Goal: Task Accomplishment & Management: Manage account settings

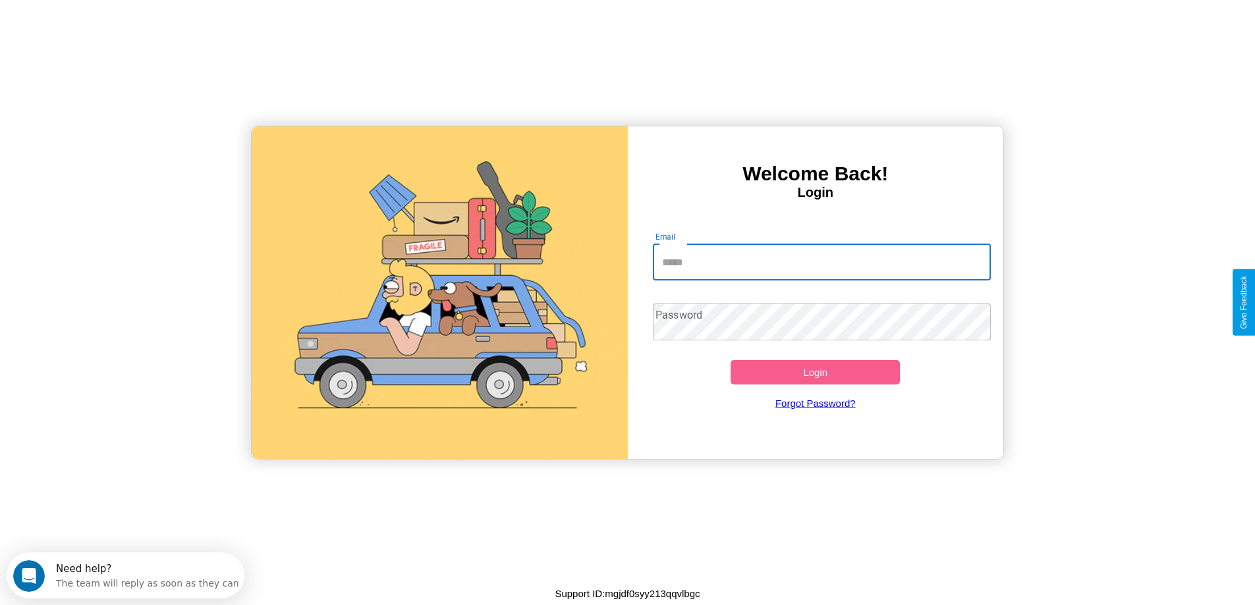
click at [821, 262] on input "Email" at bounding box center [822, 262] width 338 height 37
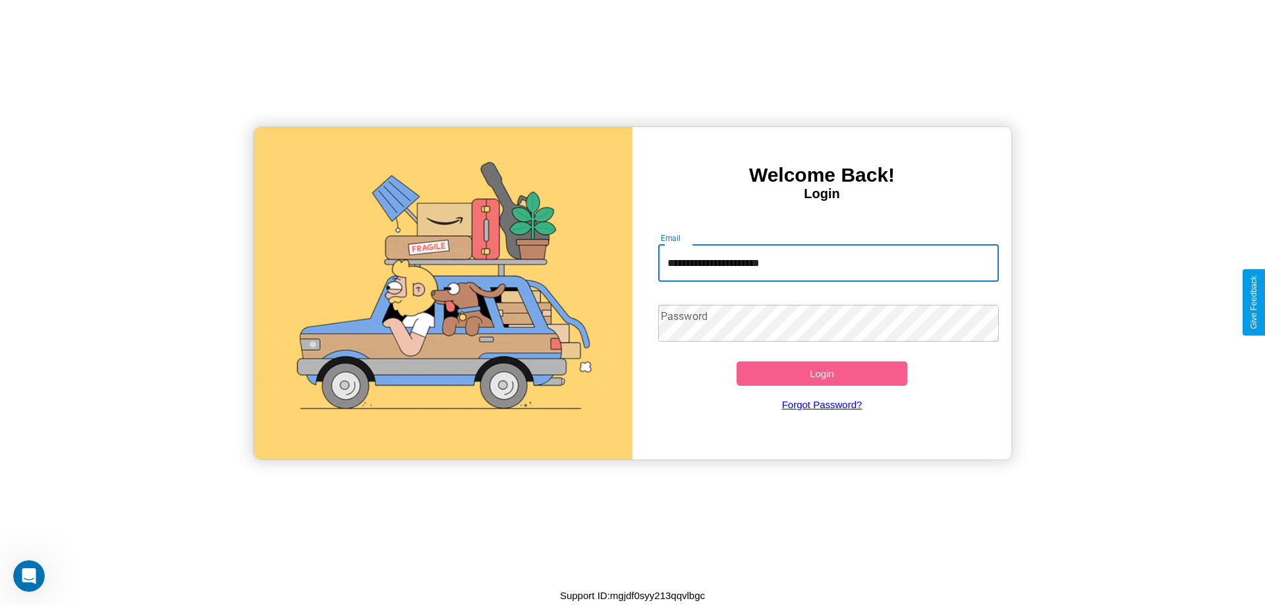
type input "**********"
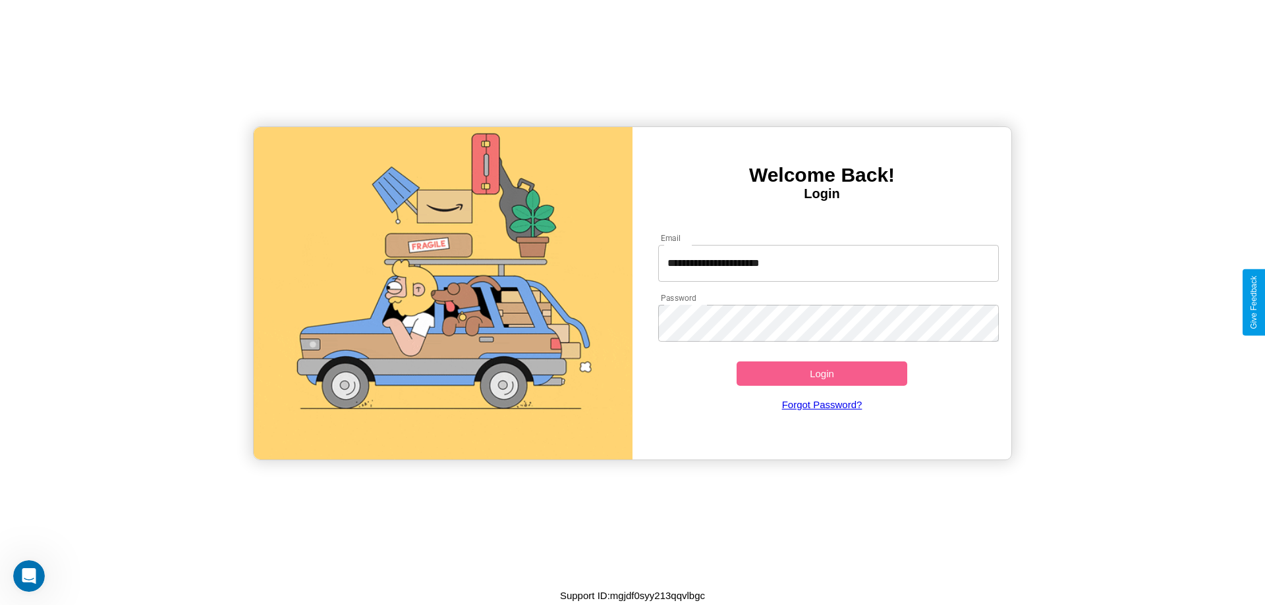
click at [821, 374] on button "Login" at bounding box center [821, 374] width 171 height 24
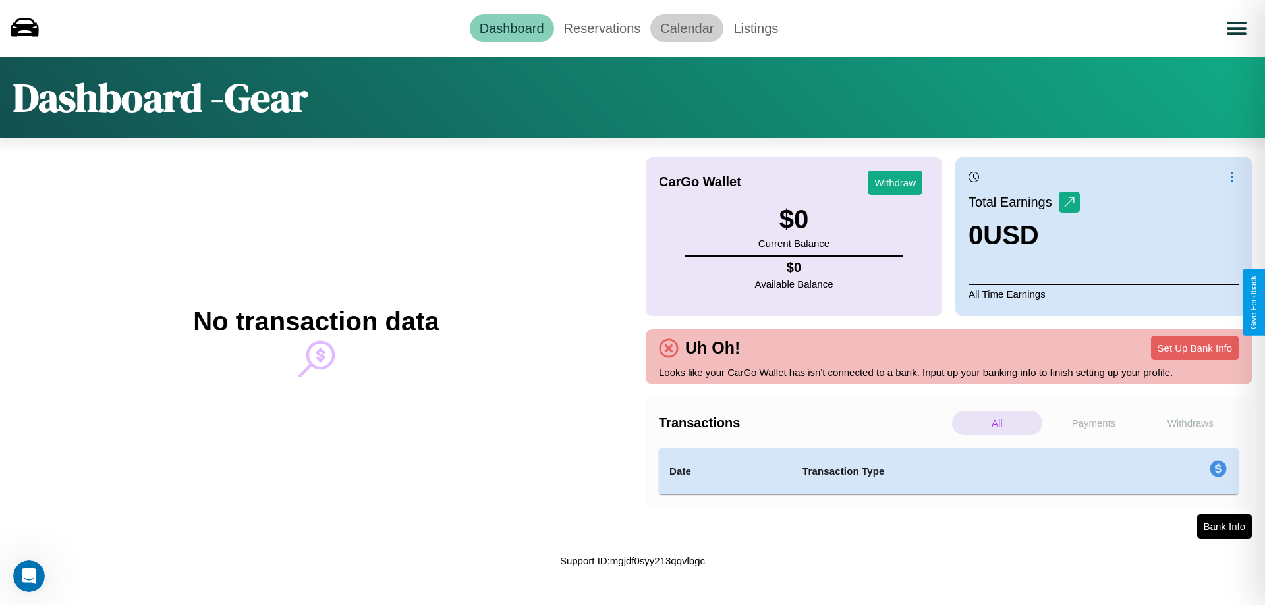
click at [686, 28] on link "Calendar" at bounding box center [686, 28] width 73 height 28
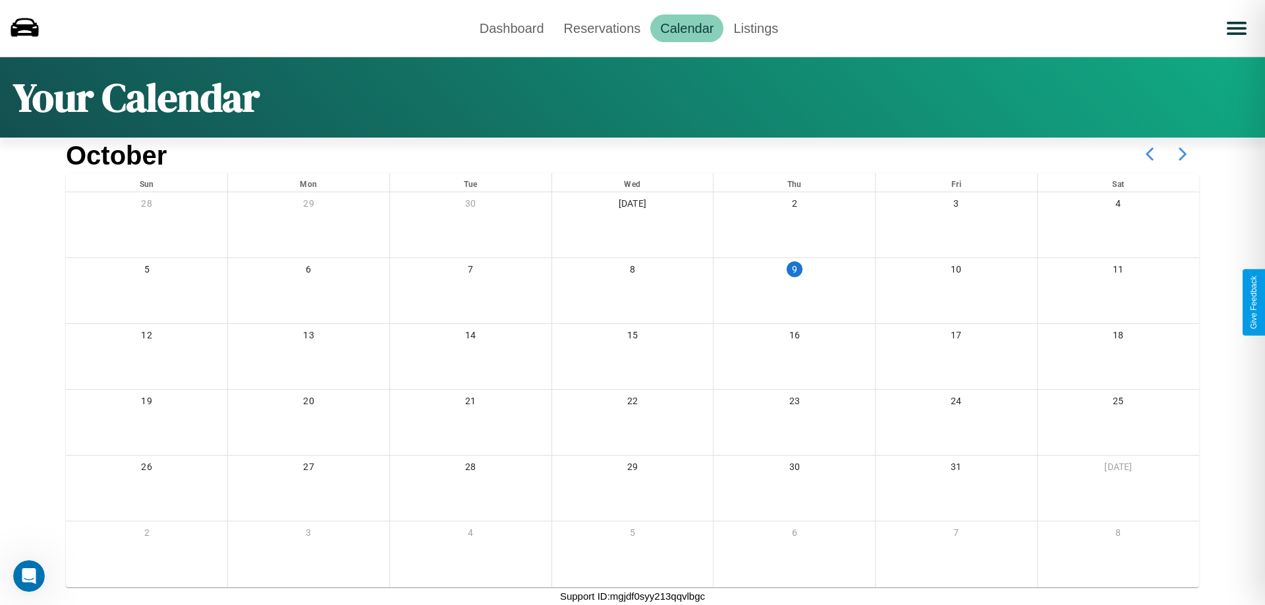
click at [1182, 154] on icon at bounding box center [1182, 154] width 33 height 33
click at [511, 28] on link "Dashboard" at bounding box center [512, 28] width 84 height 28
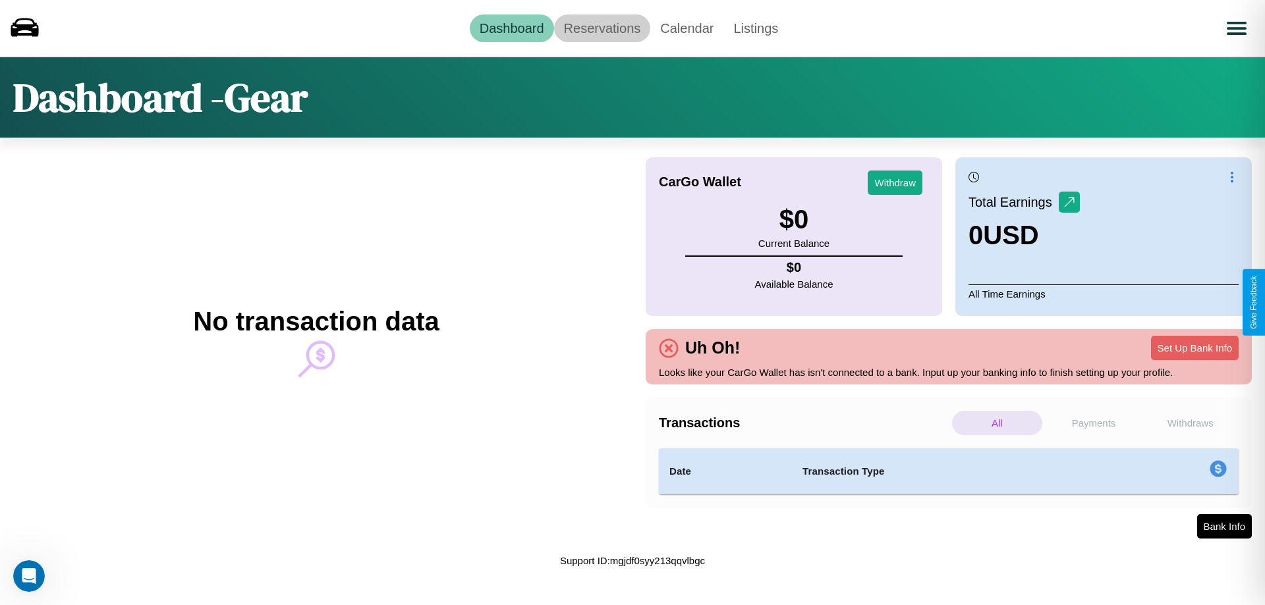
click at [601, 28] on link "Reservations" at bounding box center [602, 28] width 97 height 28
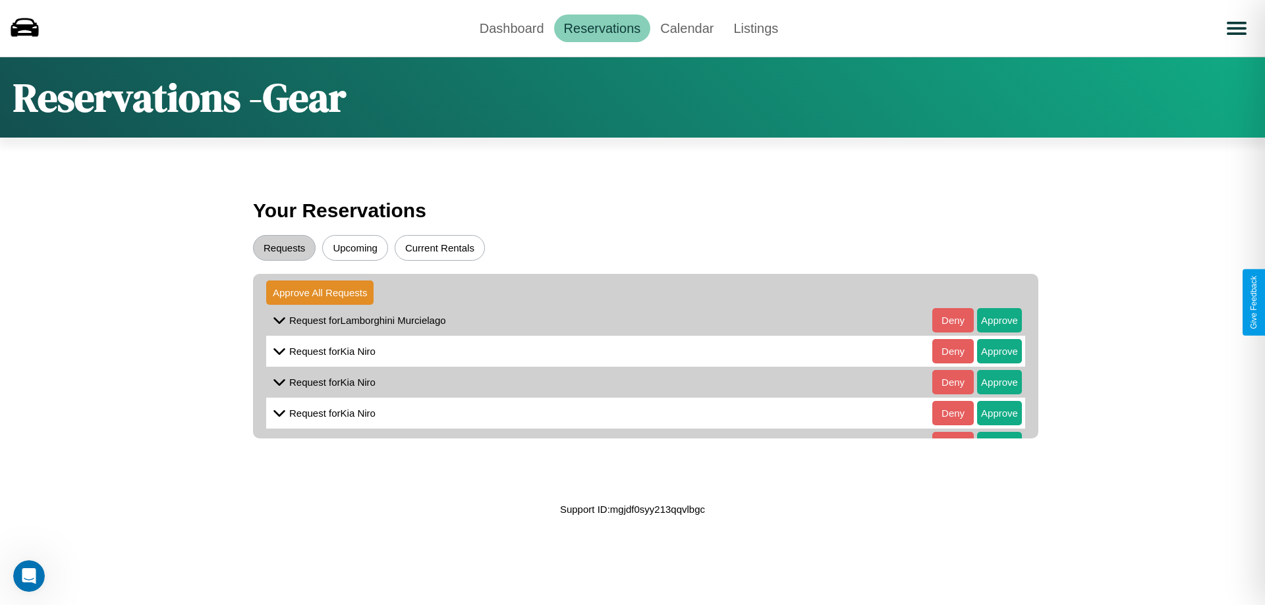
click at [355, 248] on button "Upcoming" at bounding box center [355, 248] width 66 height 26
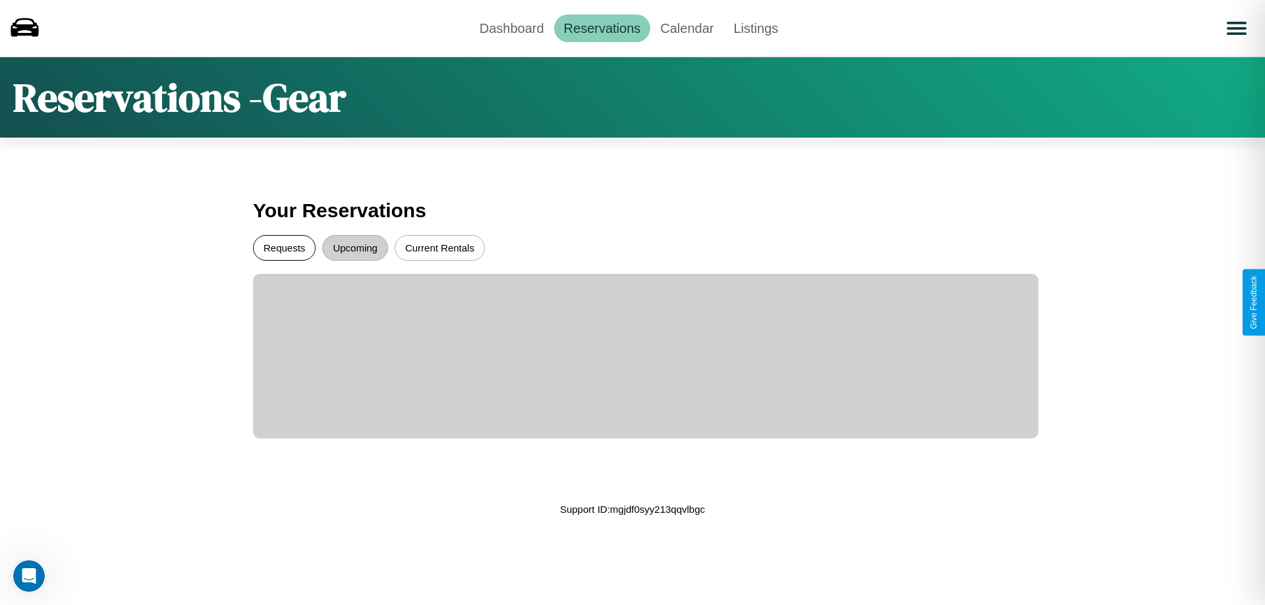
click at [284, 248] on button "Requests" at bounding box center [284, 248] width 63 height 26
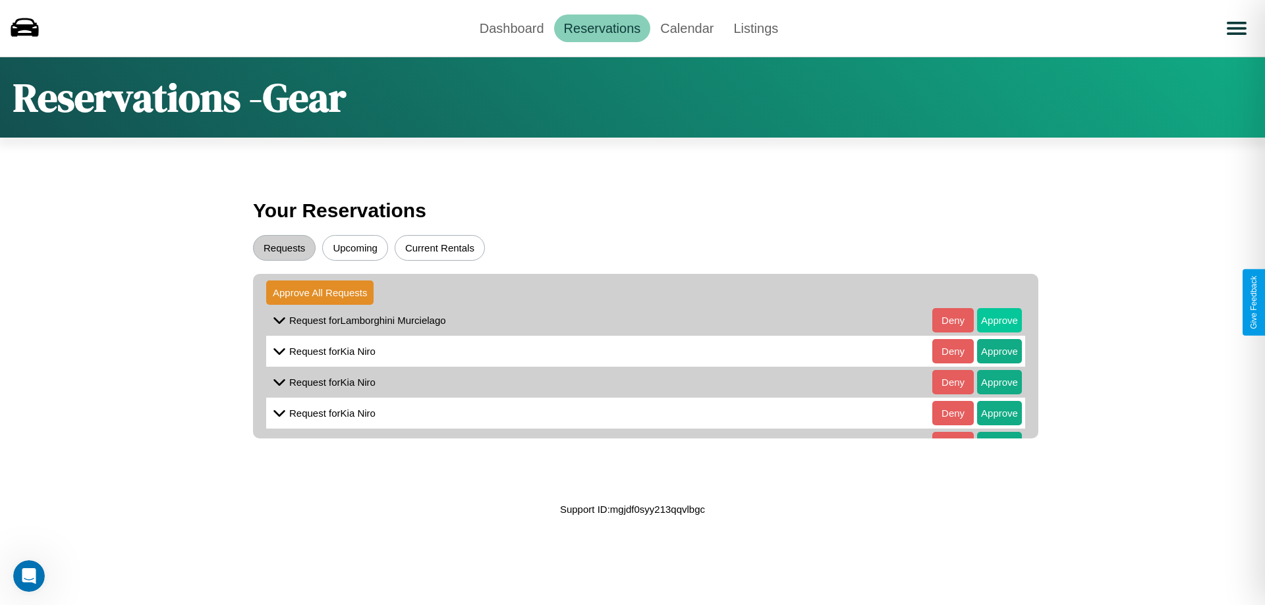
click at [989, 320] on button "Approve" at bounding box center [999, 320] width 45 height 24
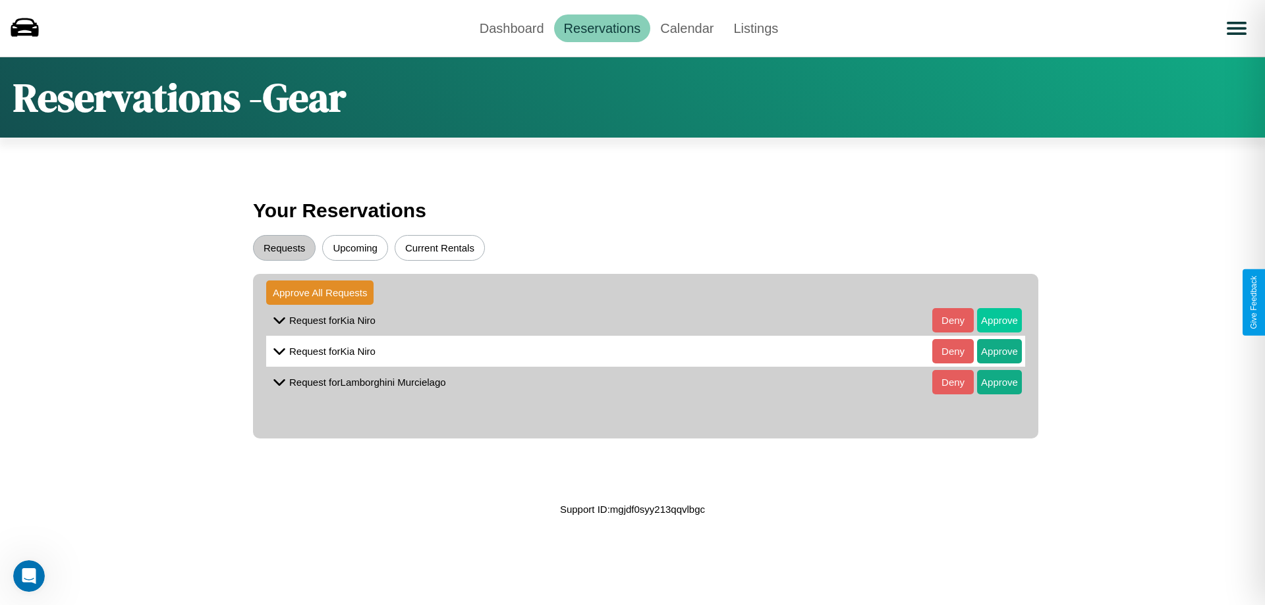
click at [989, 320] on button "Approve" at bounding box center [999, 320] width 45 height 24
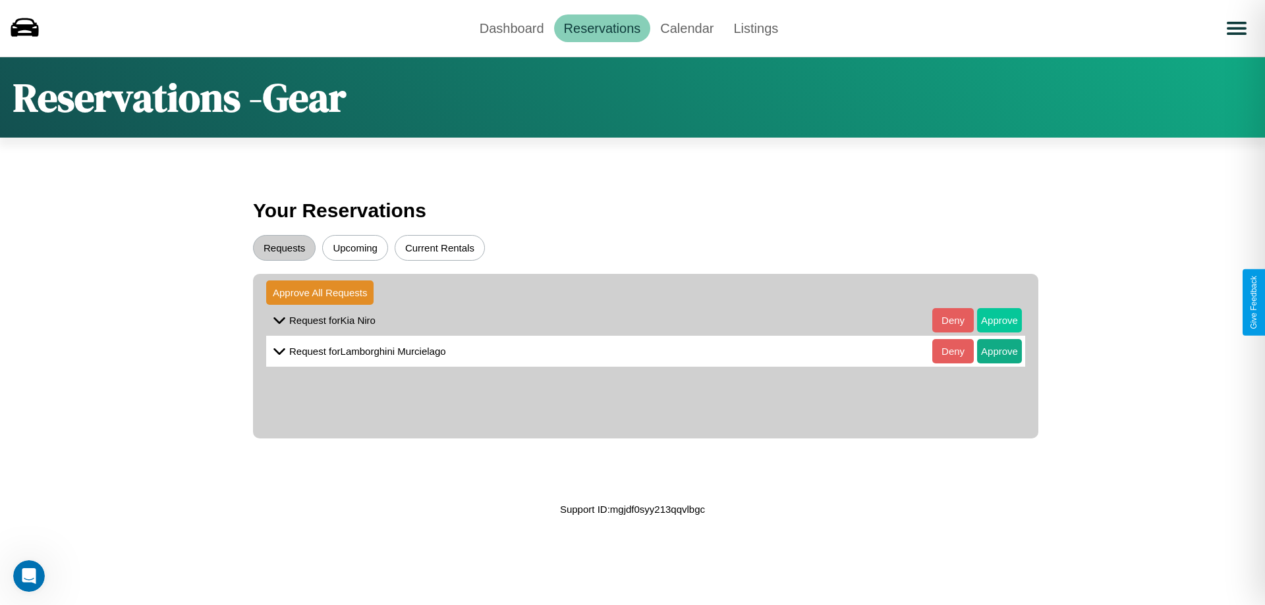
click at [989, 320] on button "Approve" at bounding box center [999, 320] width 45 height 24
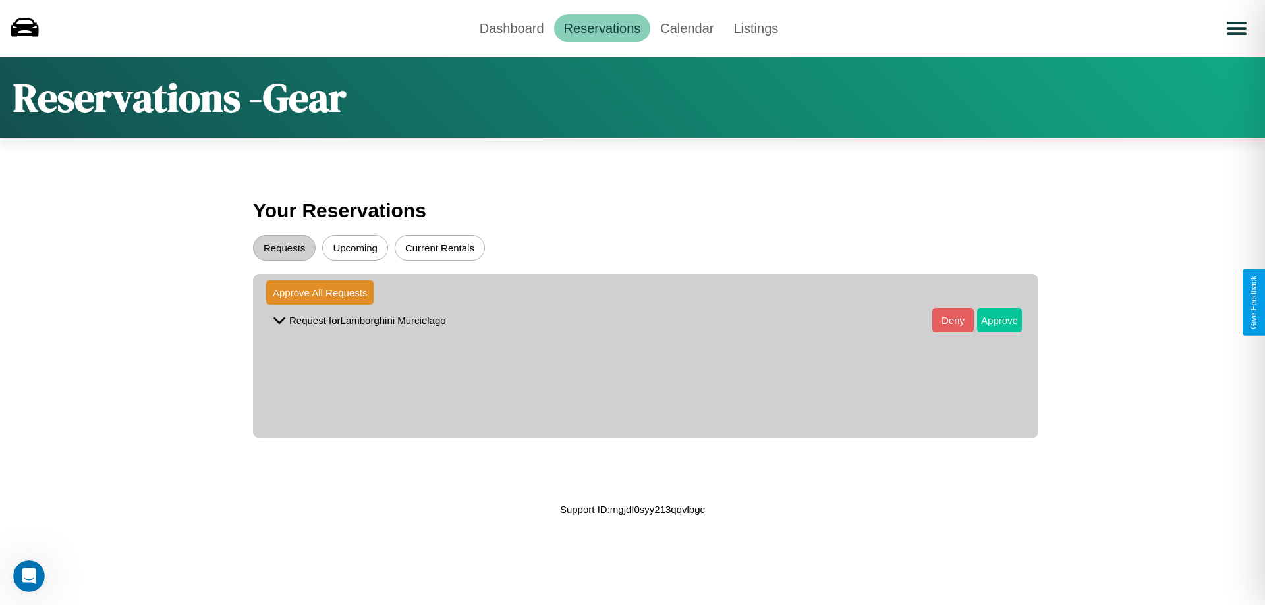
click at [989, 320] on button "Approve" at bounding box center [999, 320] width 45 height 24
